Goal: Check status: Check status

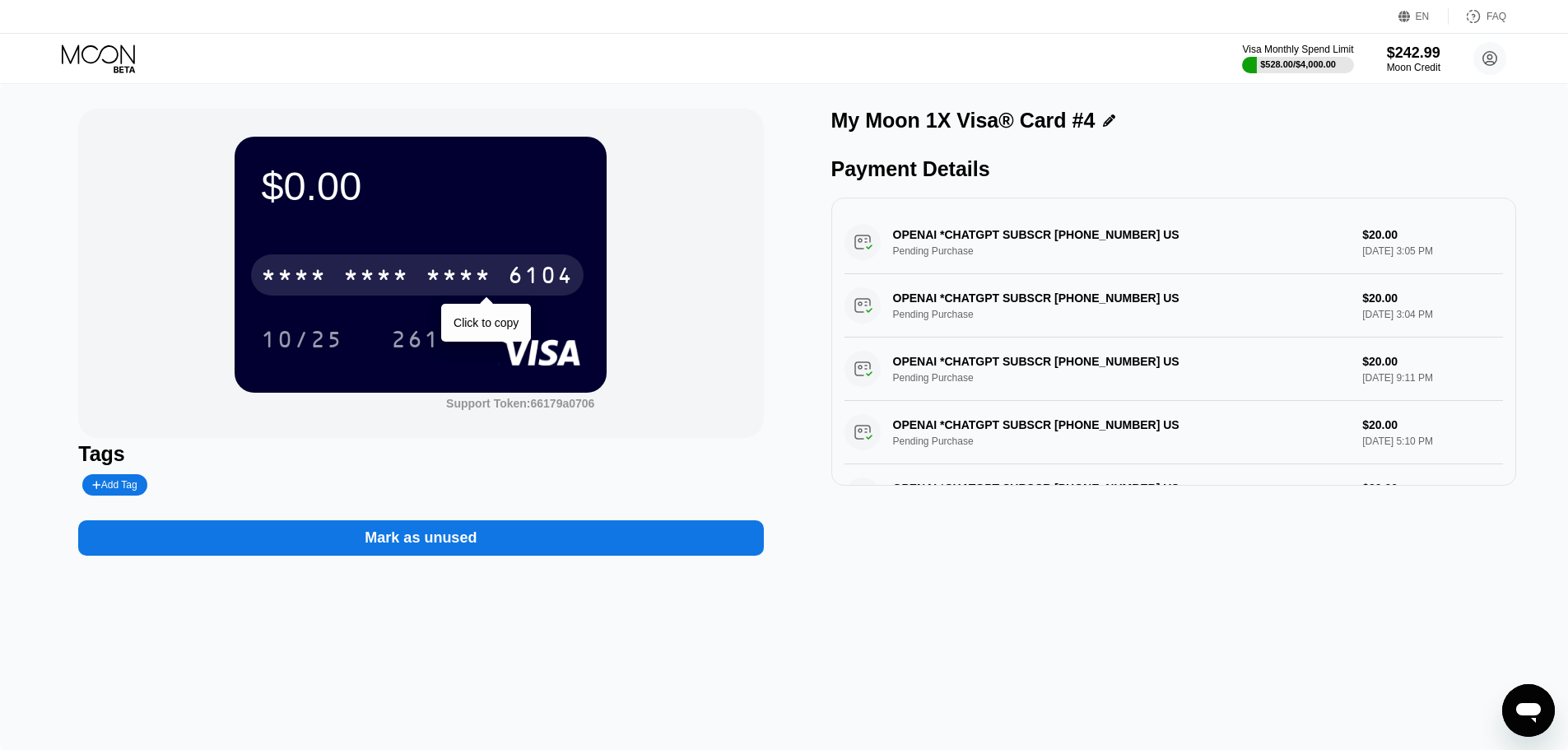
click at [378, 251] on div "* * * * * * * * * * * * 6104 Click to copy" at bounding box center [420, 270] width 320 height 56
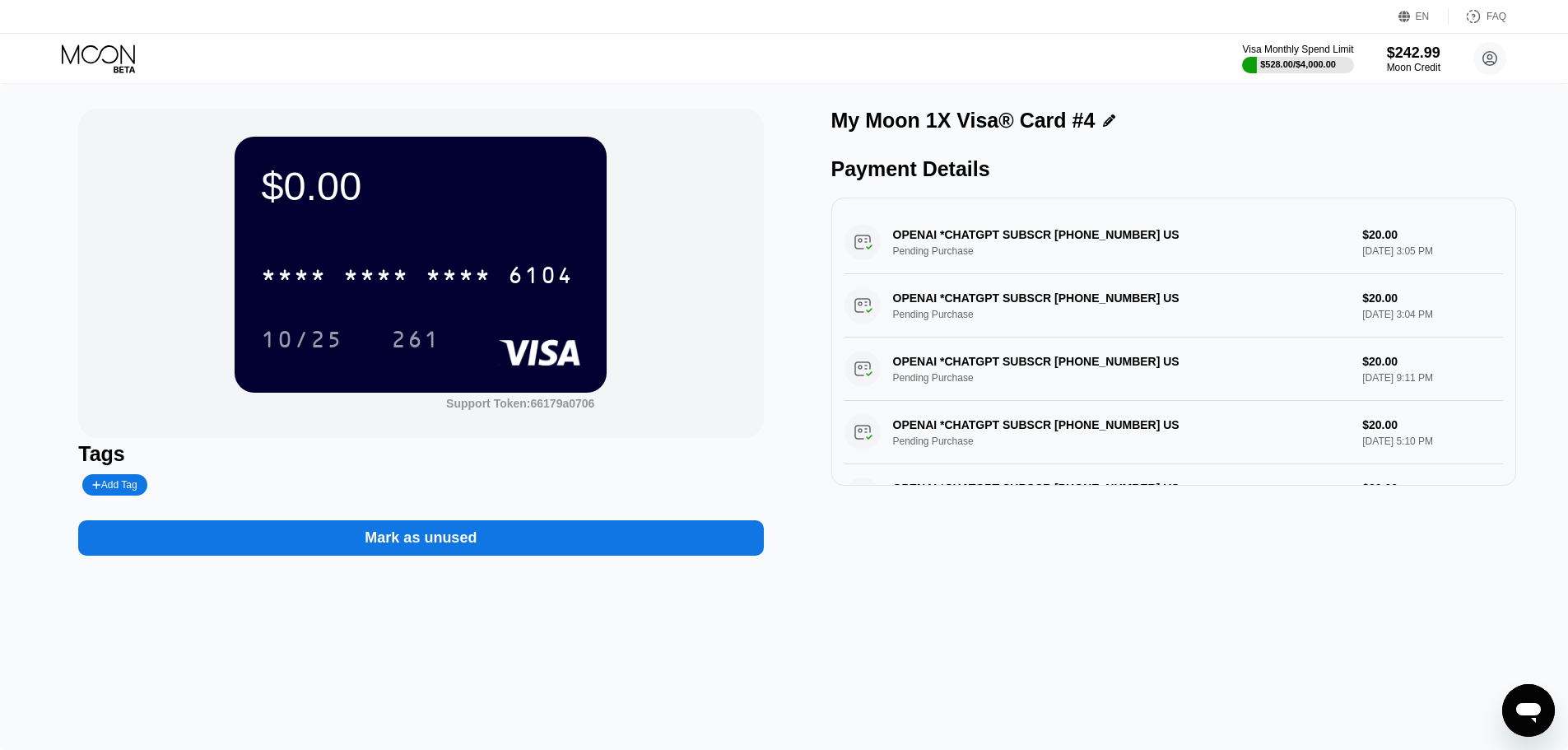
click at [125, 51] on icon at bounding box center [99, 58] width 76 height 29
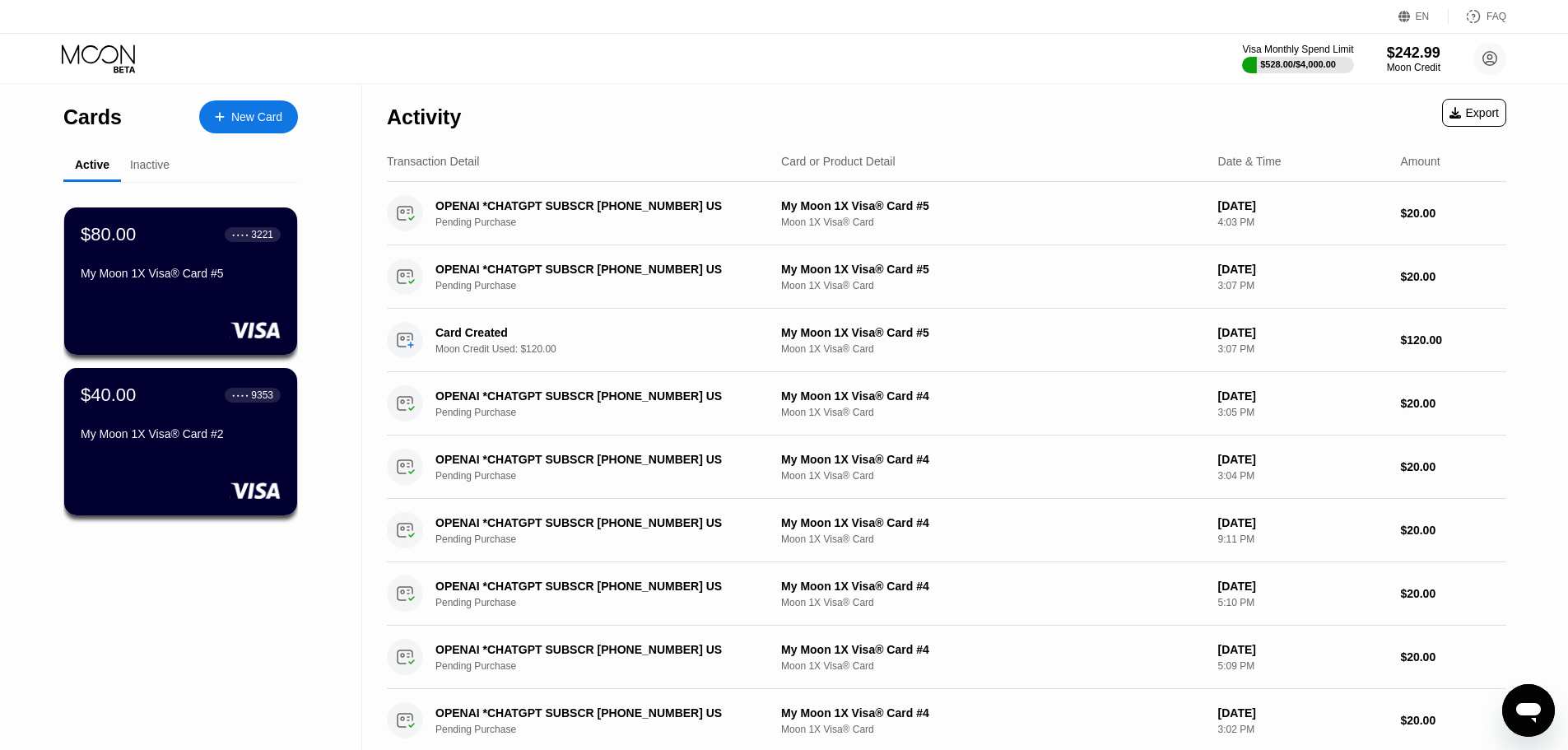
click at [125, 43] on div "Visa Monthly Spend Limit $528.00 / $4,000.00 $242.99 Moon Credit [EMAIL_ADDRESS…" at bounding box center [784, 58] width 1568 height 49
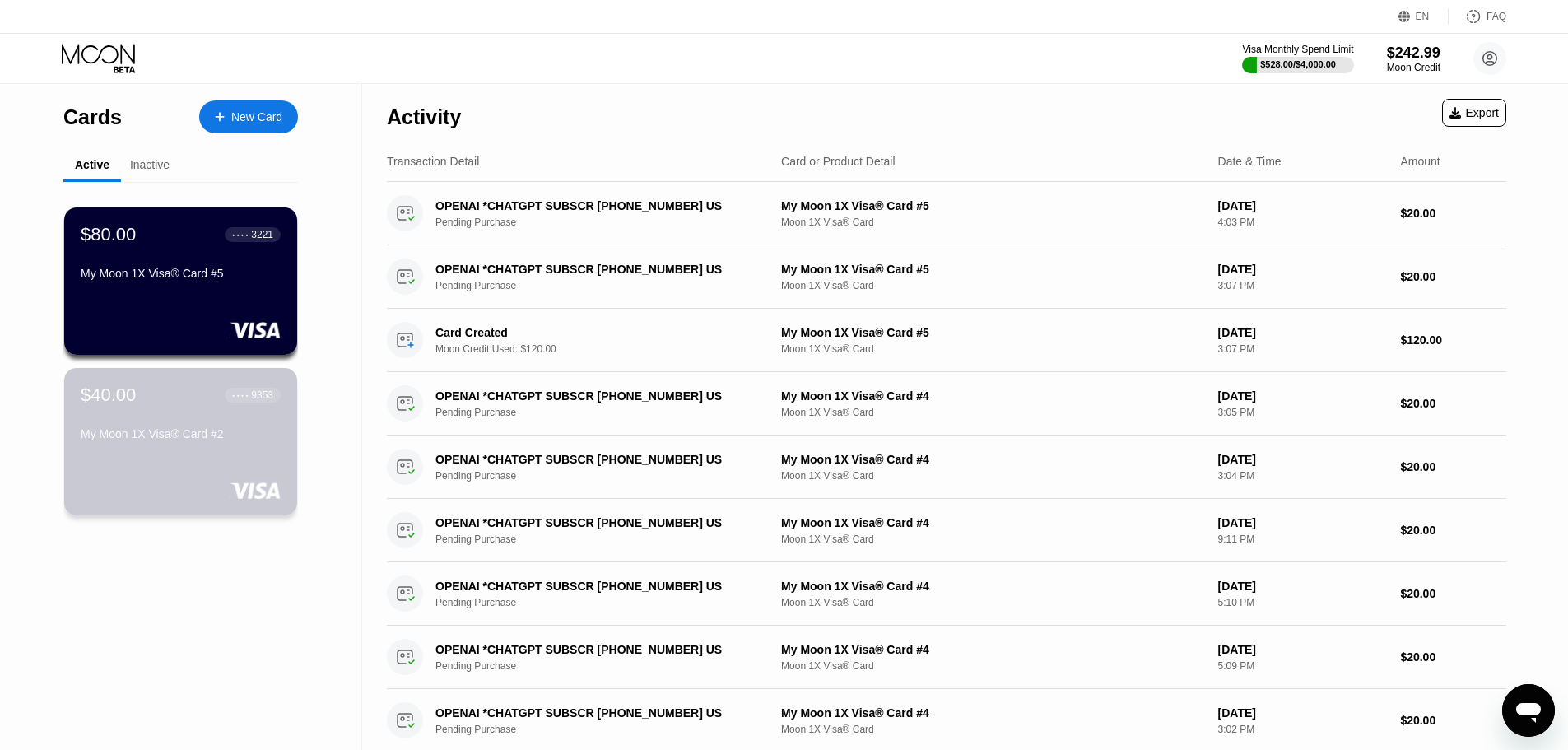
click at [138, 406] on div "$40.00 ● ● ● ● 9353" at bounding box center [181, 395] width 200 height 22
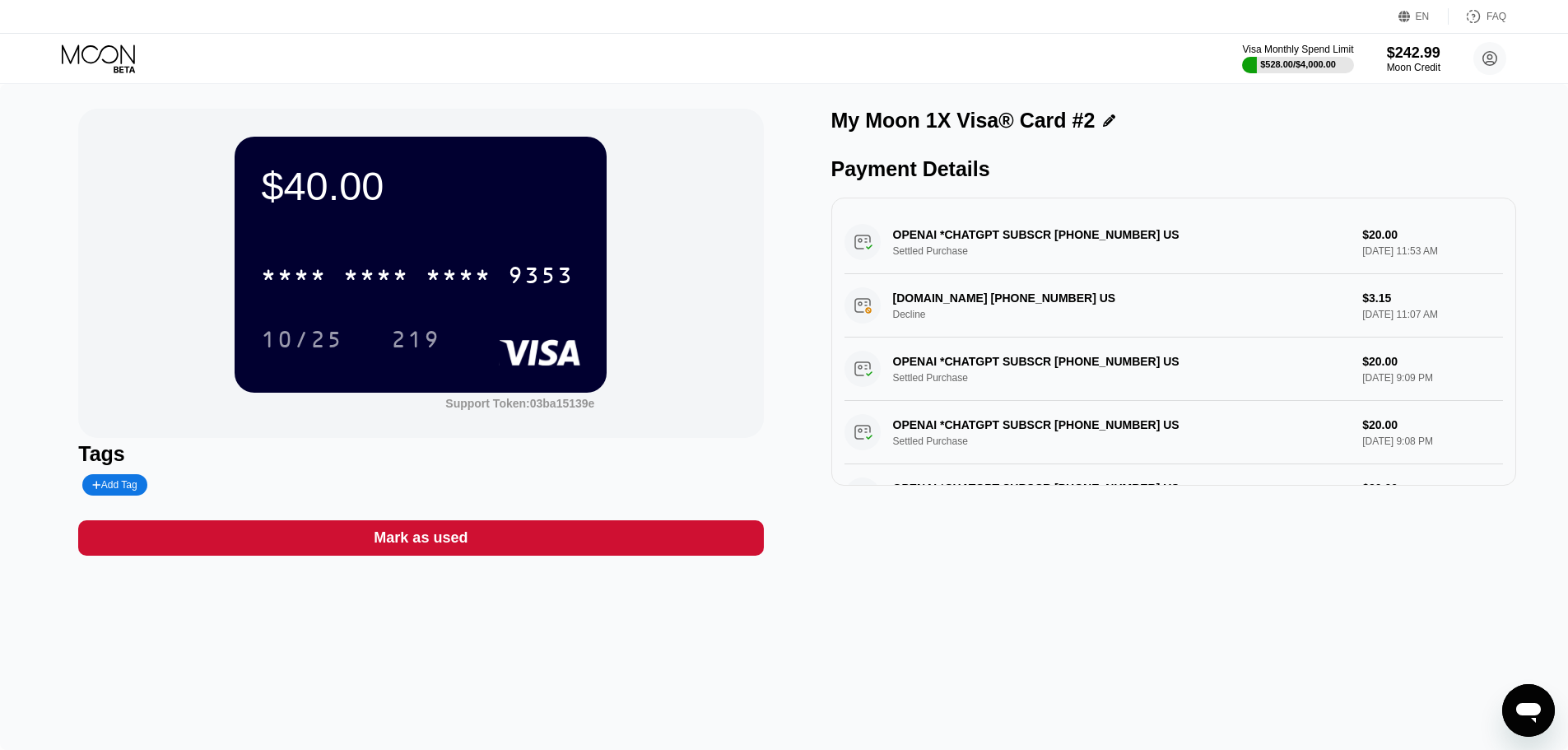
click at [339, 256] on div "* * * * * * * * * * * * 9353" at bounding box center [420, 270] width 320 height 56
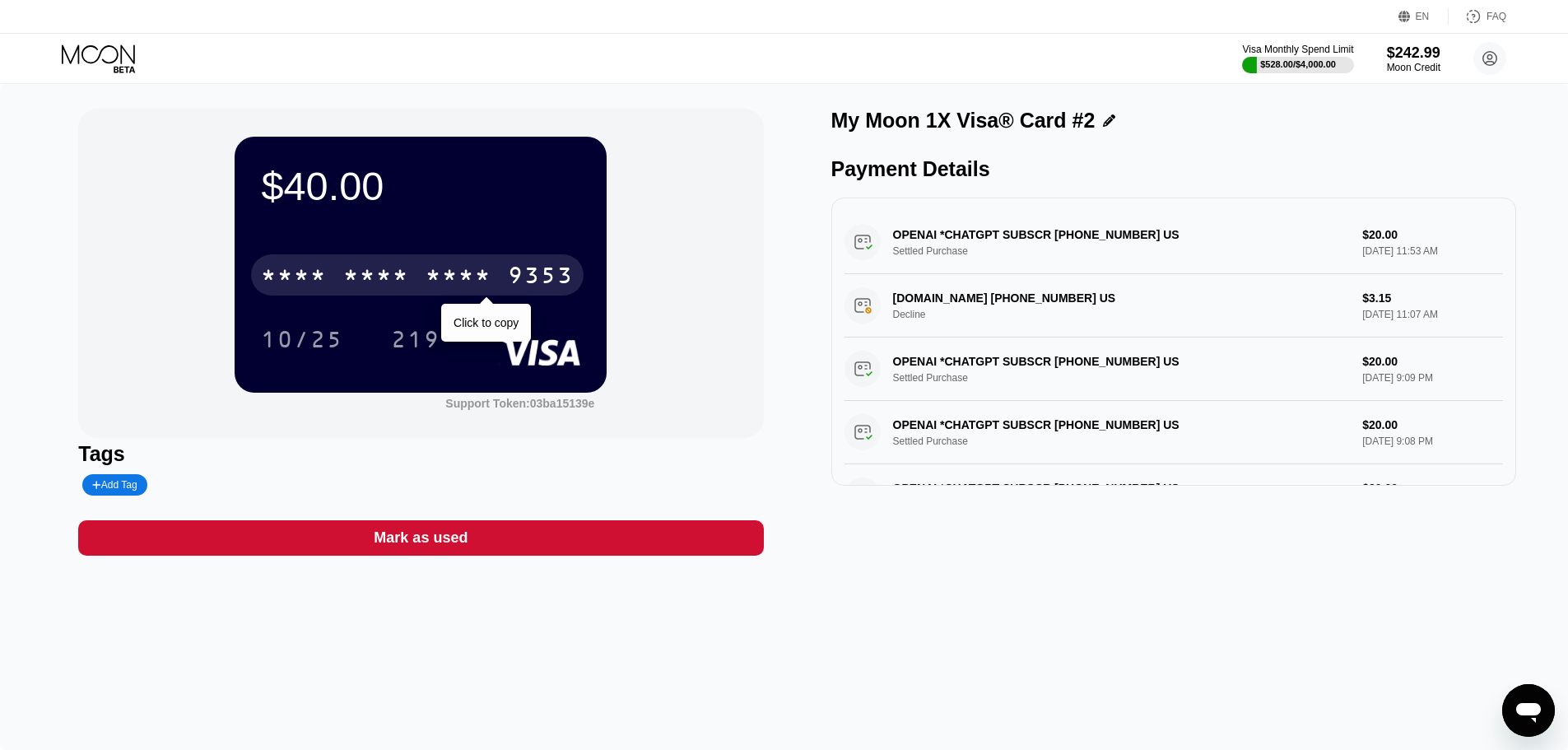
click at [350, 270] on div "* * * *" at bounding box center [376, 277] width 66 height 27
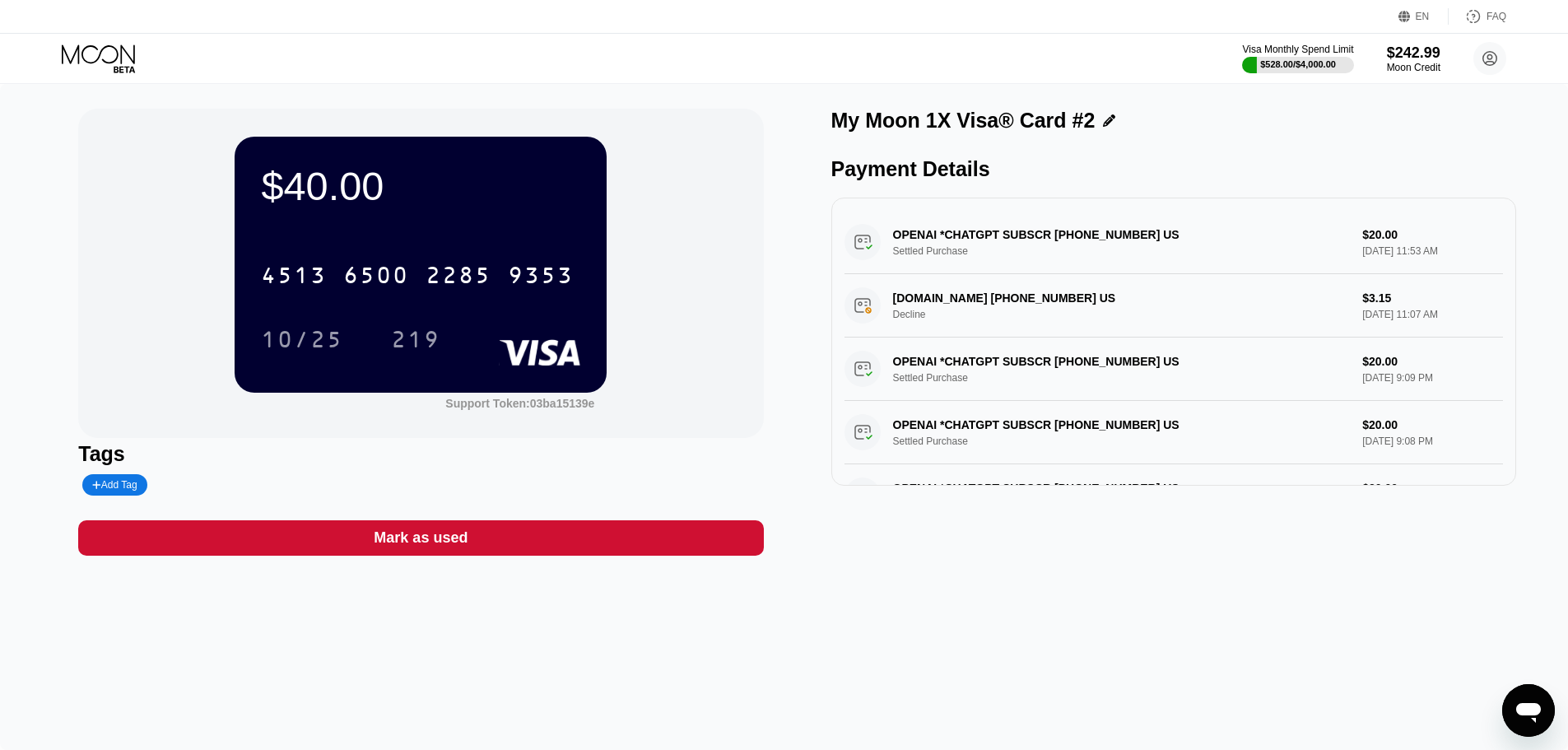
click at [95, 53] on icon at bounding box center [99, 58] width 76 height 29
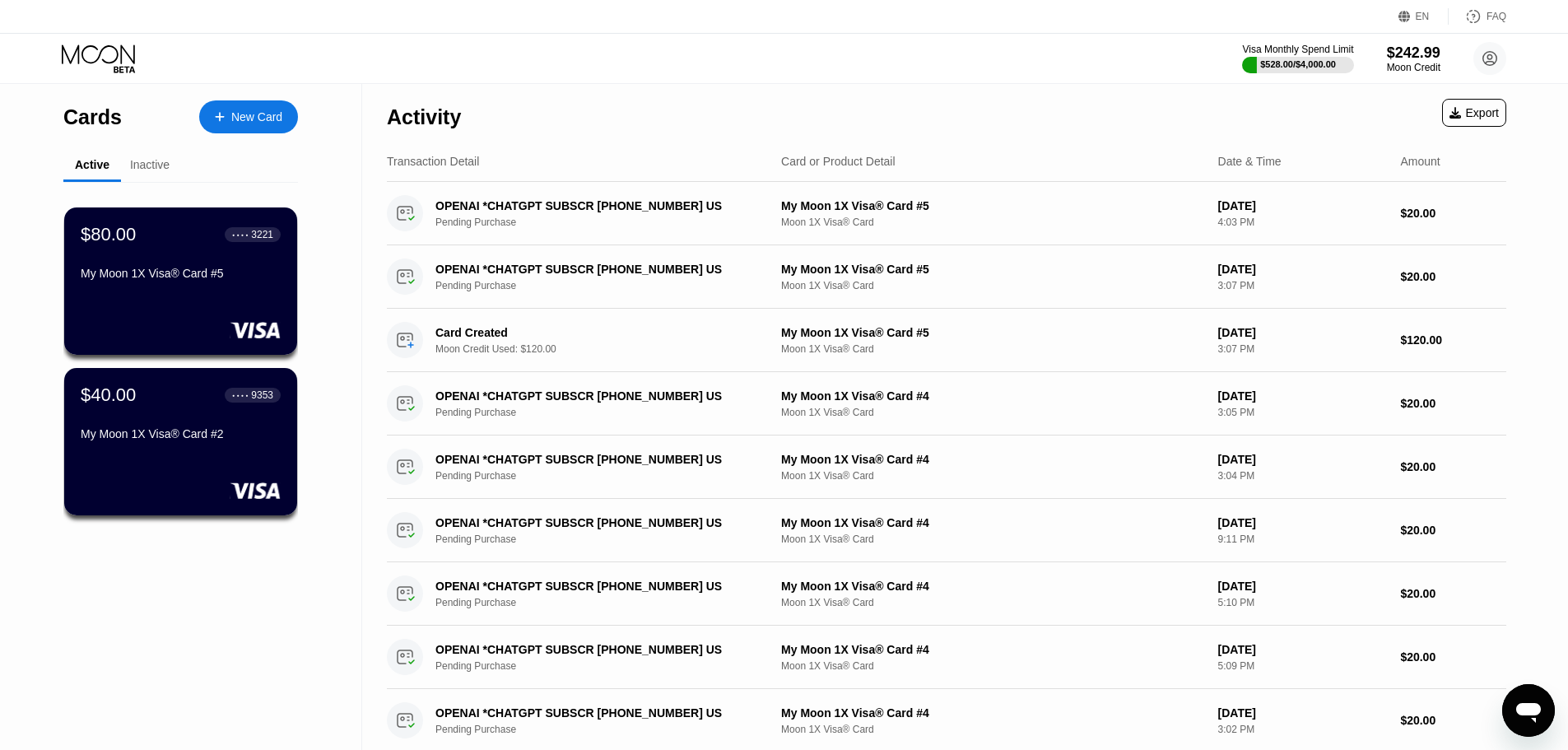
click at [203, 306] on div "$80.00 ● ● ● ● 3221 My Moon 1X Visa® Card #5" at bounding box center [180, 281] width 232 height 147
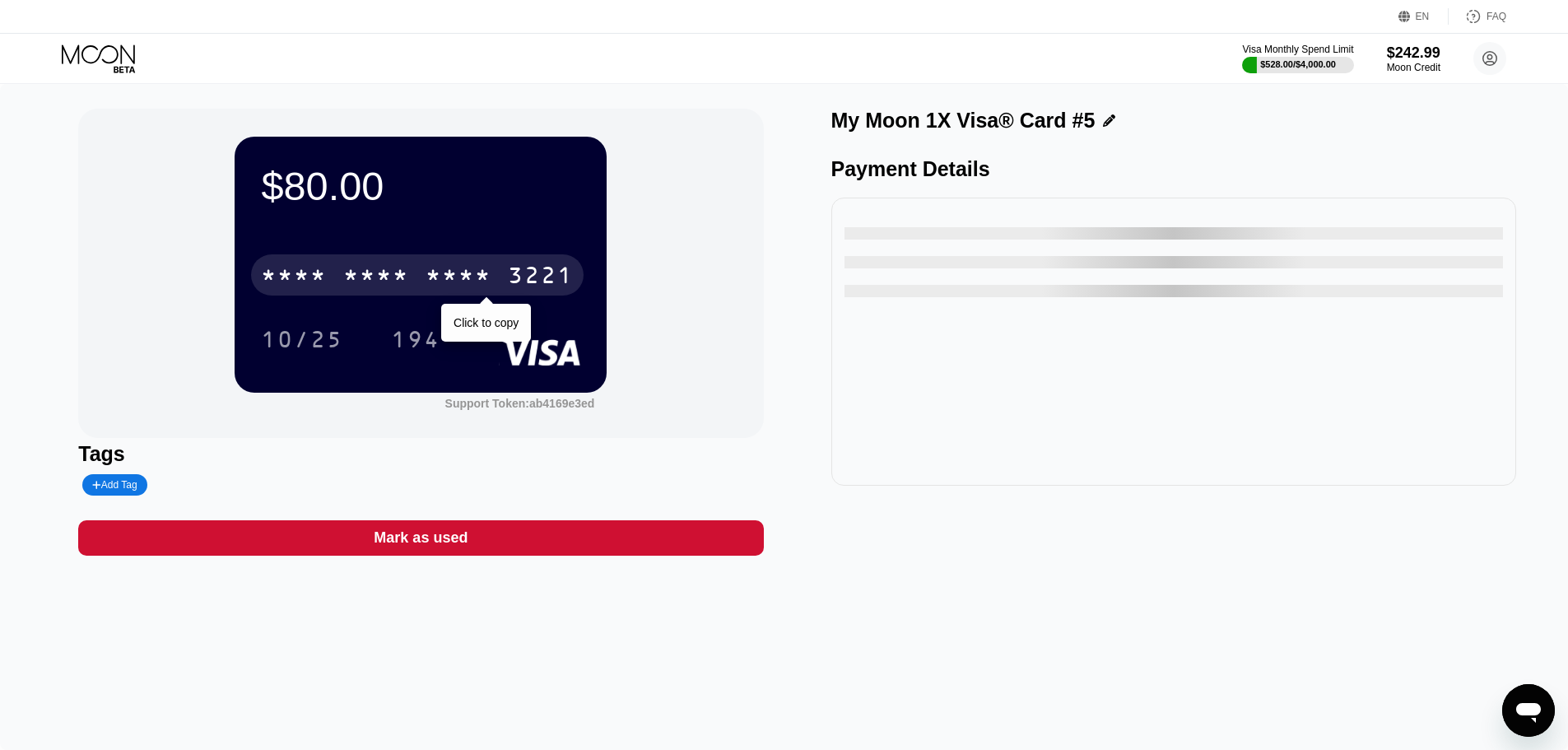
click at [364, 270] on div "* * * *" at bounding box center [376, 277] width 66 height 27
